Goal: Information Seeking & Learning: Learn about a topic

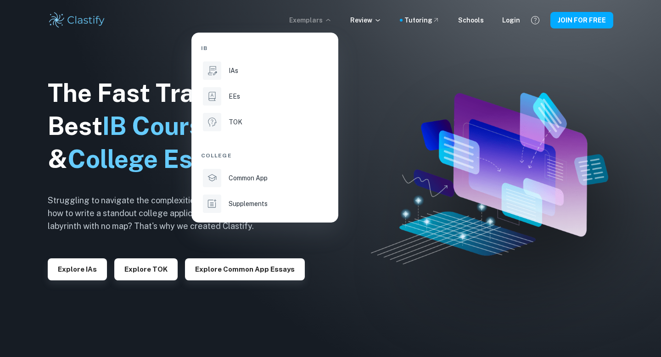
click at [237, 95] on p "EEs" at bounding box center [234, 96] width 11 height 10
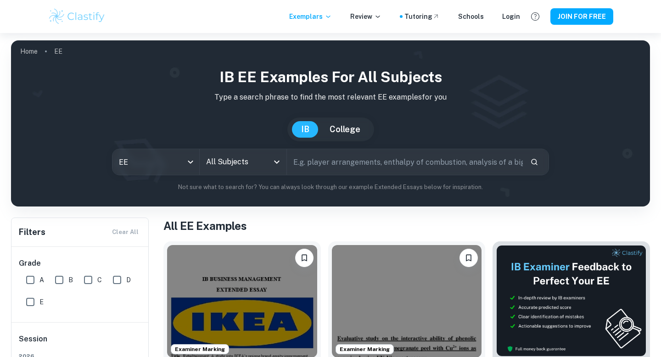
click at [32, 281] on input "A" at bounding box center [30, 280] width 18 height 18
checkbox input "true"
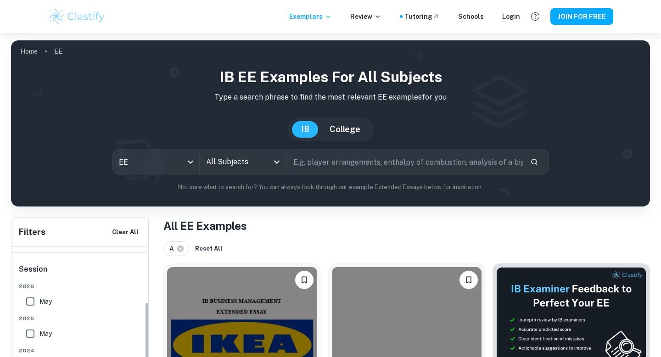
scroll to position [69, 0]
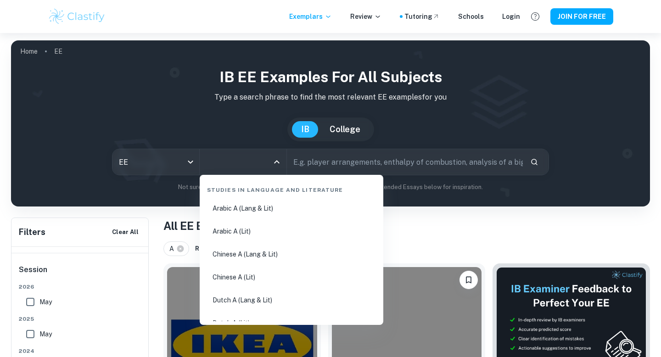
click at [225, 164] on input "All Subjects" at bounding box center [236, 161] width 65 height 17
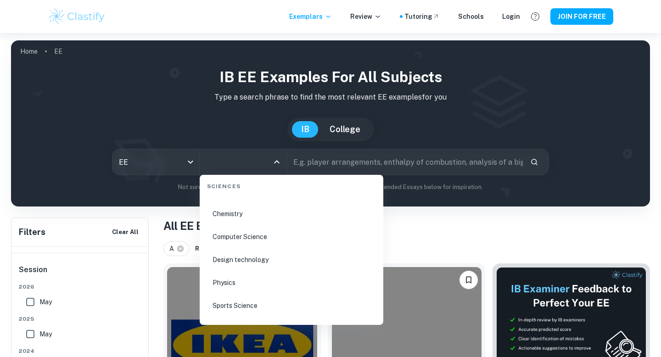
scroll to position [1373, 0]
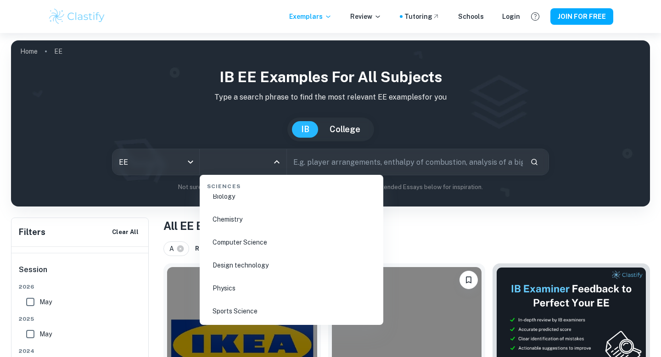
click at [239, 287] on li "Physics" at bounding box center [291, 288] width 176 height 21
type input "Physics"
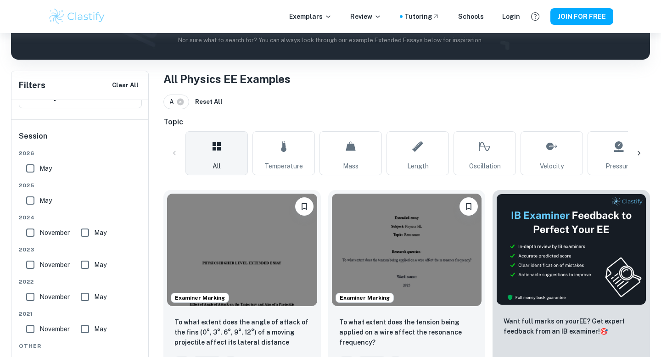
scroll to position [133, 0]
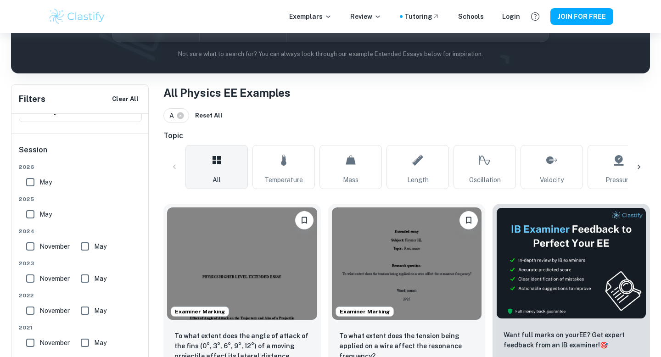
click at [637, 160] on div at bounding box center [639, 167] width 22 height 22
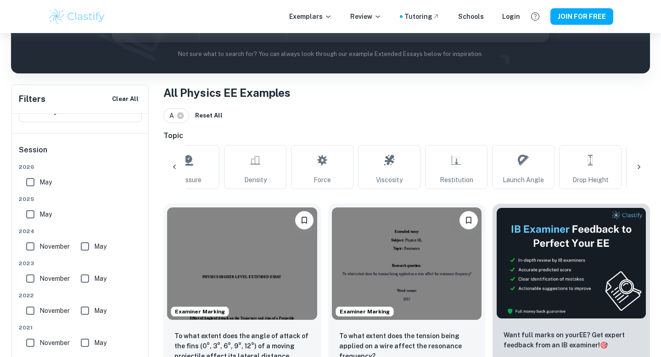
click at [640, 167] on icon at bounding box center [639, 167] width 3 height 5
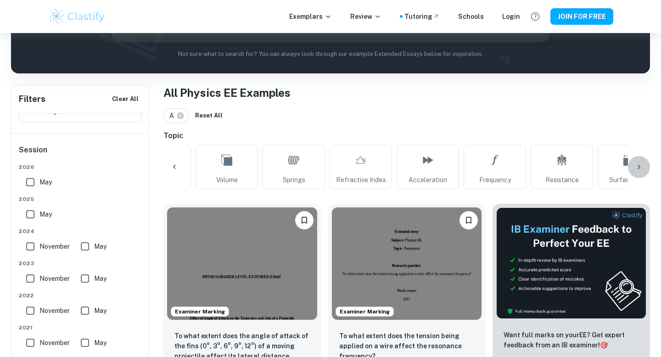
click at [639, 167] on icon at bounding box center [639, 167] width 9 height 9
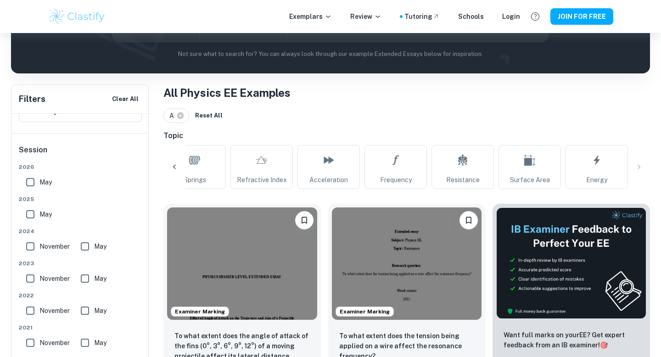
click at [639, 167] on div "All Temperature Mass Length Oscillation Velocity Pressure Density Force Viscosi…" at bounding box center [407, 167] width 487 height 44
click at [175, 169] on icon at bounding box center [174, 167] width 9 height 9
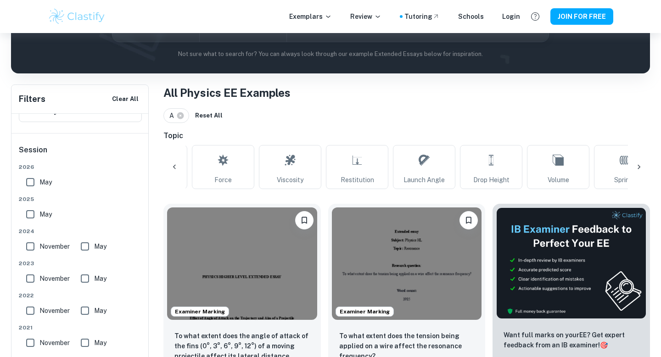
click at [175, 169] on icon at bounding box center [174, 167] width 9 height 9
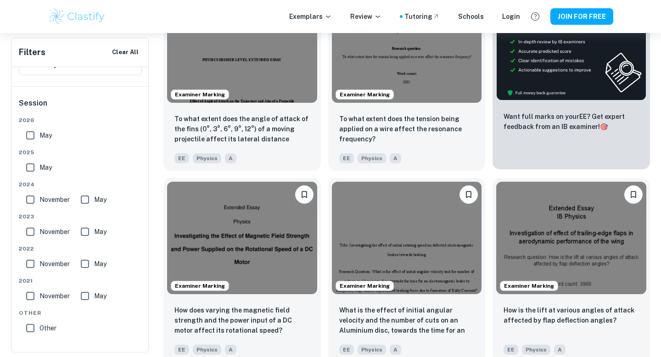
scroll to position [365, 0]
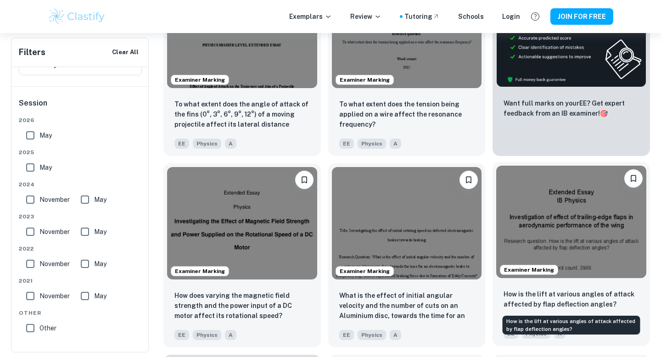
click at [564, 300] on p "How is the lift at various angles of attack affected by flap deflection angles?" at bounding box center [571, 299] width 135 height 20
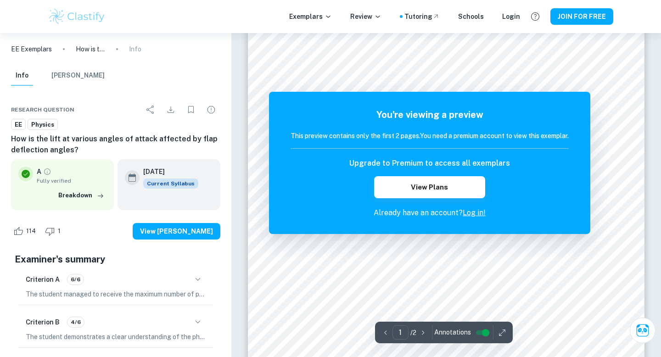
scroll to position [37, 0]
click at [198, 277] on icon "button" at bounding box center [197, 279] width 11 height 11
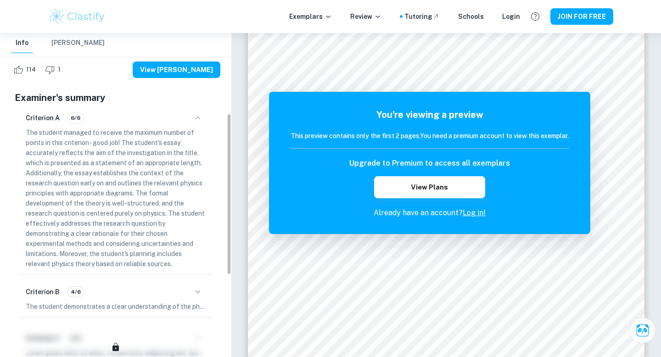
scroll to position [161, 0]
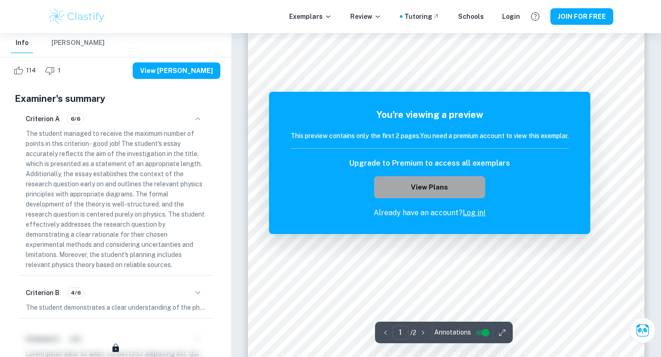
click at [474, 189] on button "View Plans" at bounding box center [429, 187] width 111 height 22
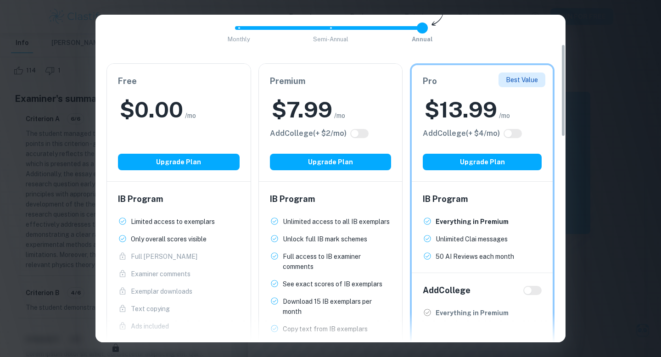
scroll to position [105, 0]
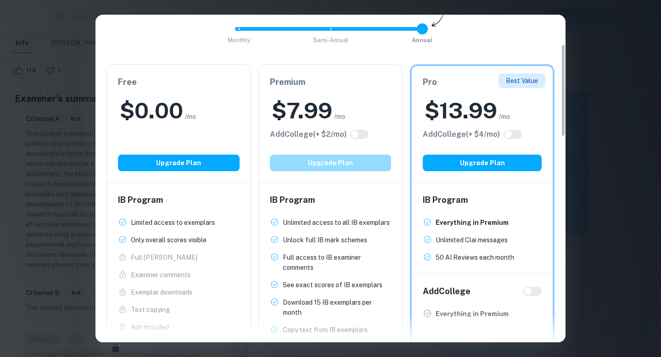
click at [356, 161] on button "Upgrade Plan" at bounding box center [331, 163] width 122 height 17
